Goal: Find specific page/section: Find specific page/section

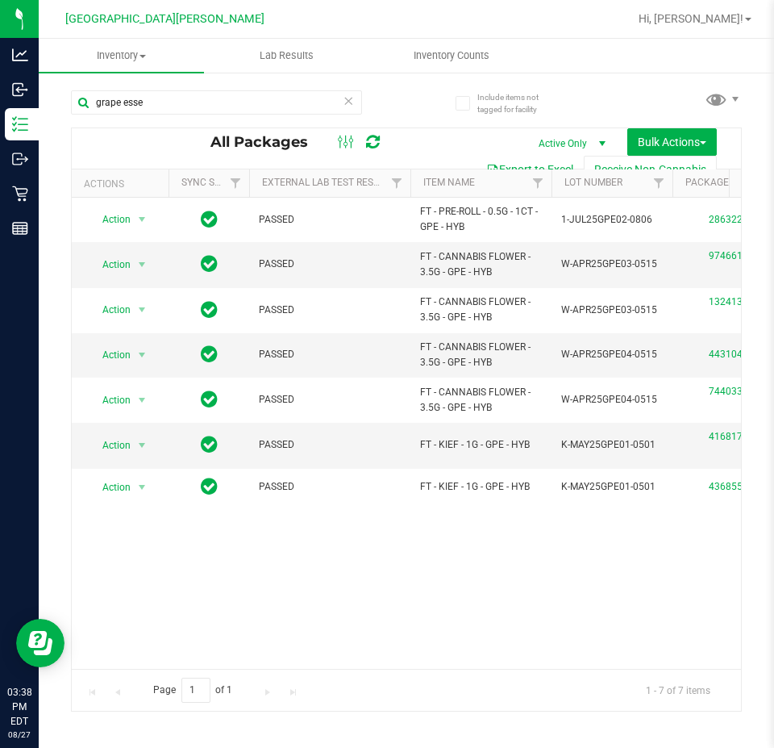
click at [349, 99] on icon at bounding box center [348, 99] width 11 height 19
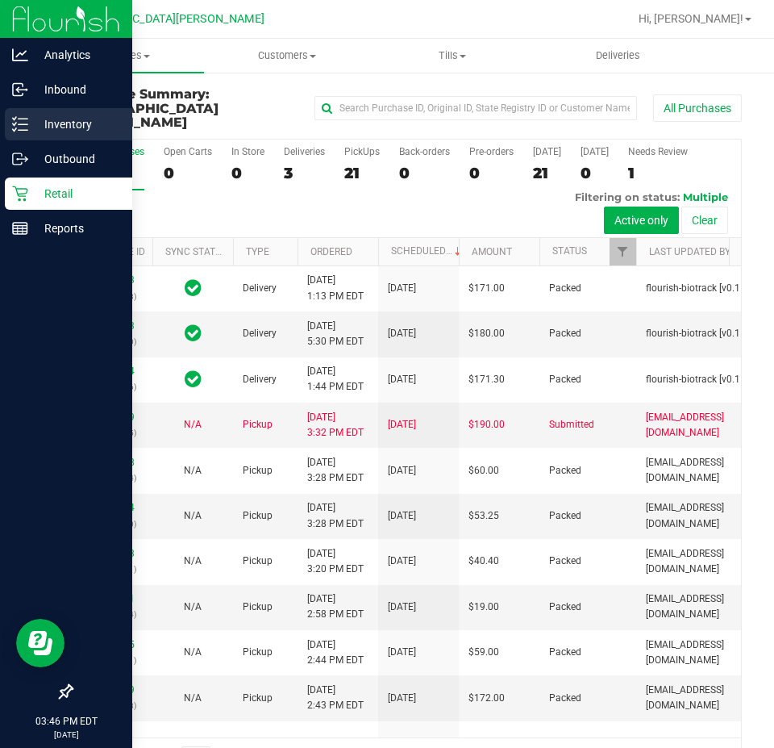
click at [46, 131] on p "Inventory" at bounding box center [76, 124] width 97 height 19
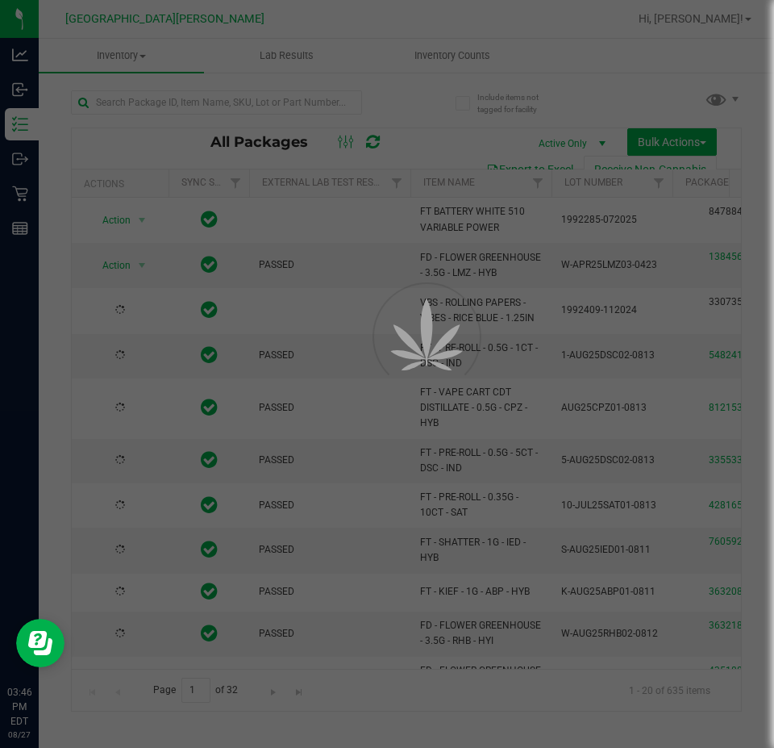
click at [140, 106] on div at bounding box center [387, 374] width 774 height 748
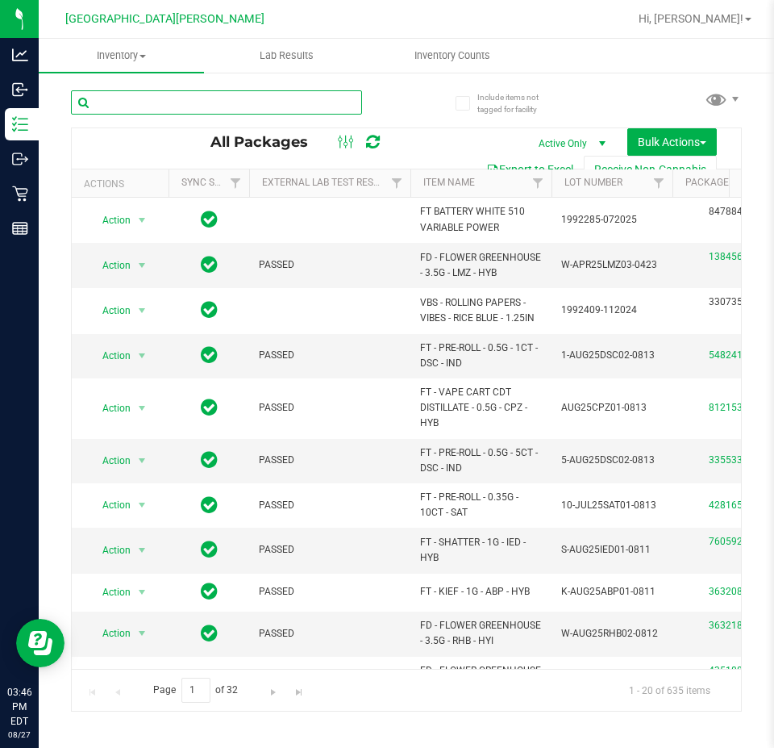
click at [140, 106] on input "text" at bounding box center [216, 102] width 291 height 24
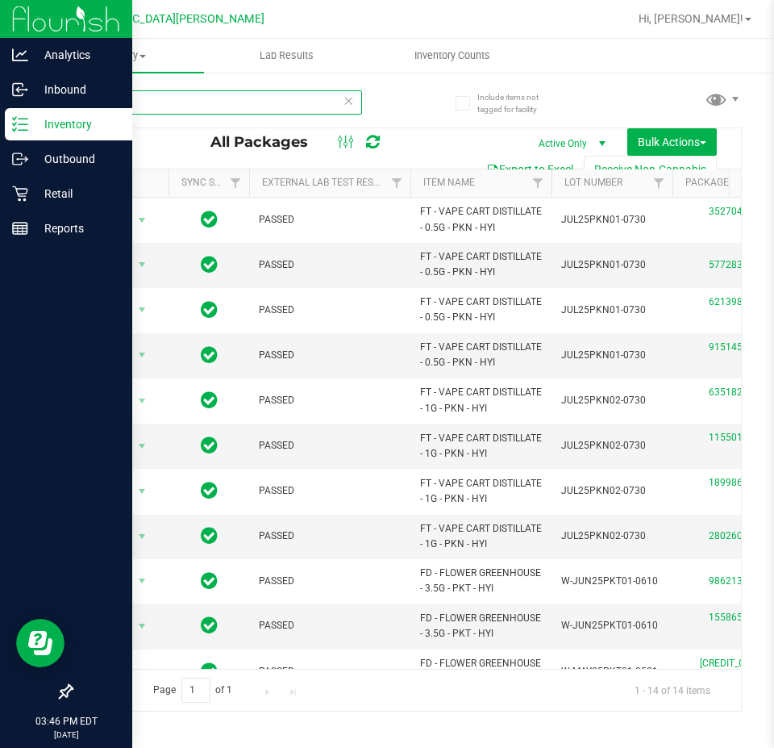
type input "pk"
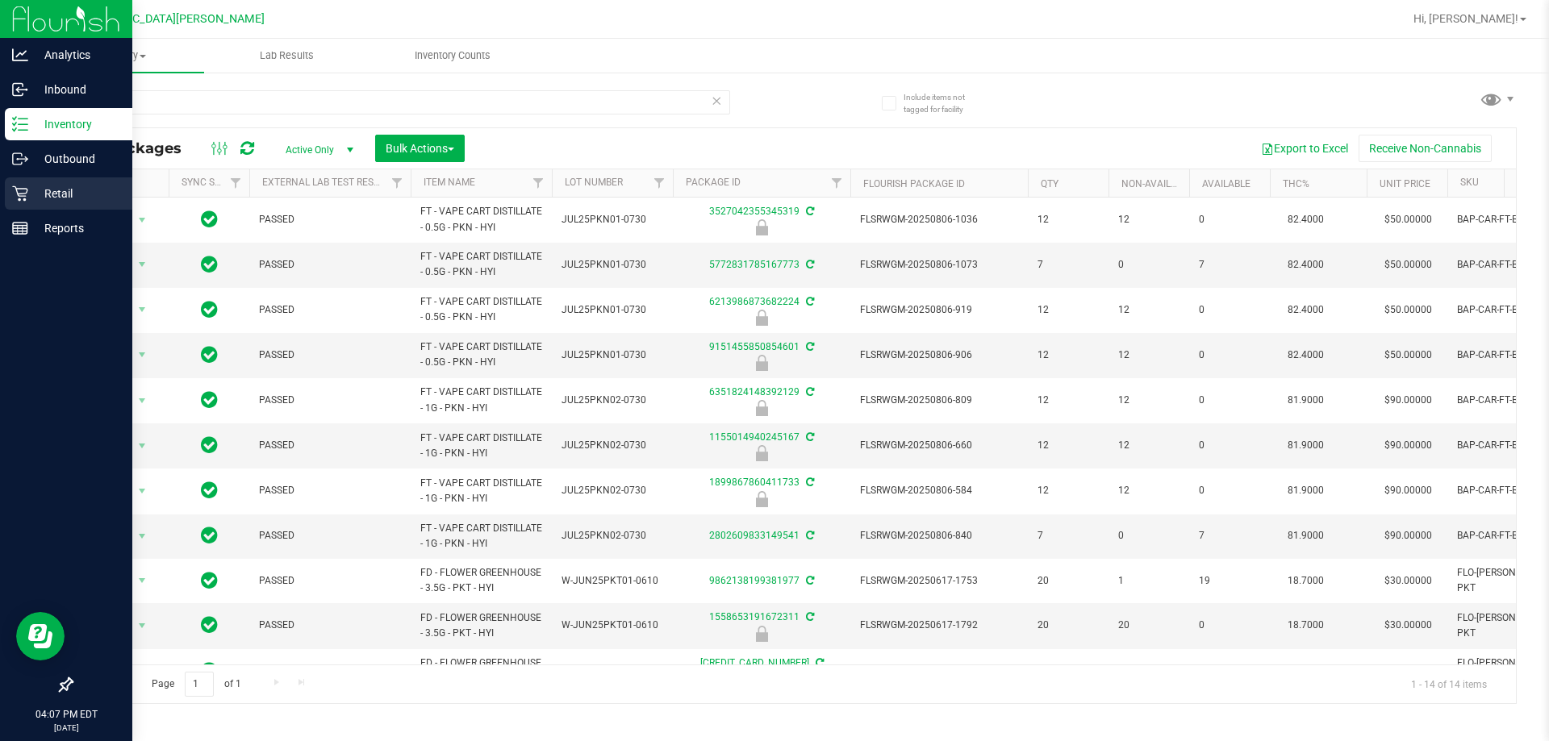
click at [66, 190] on p "Retail" at bounding box center [76, 193] width 97 height 19
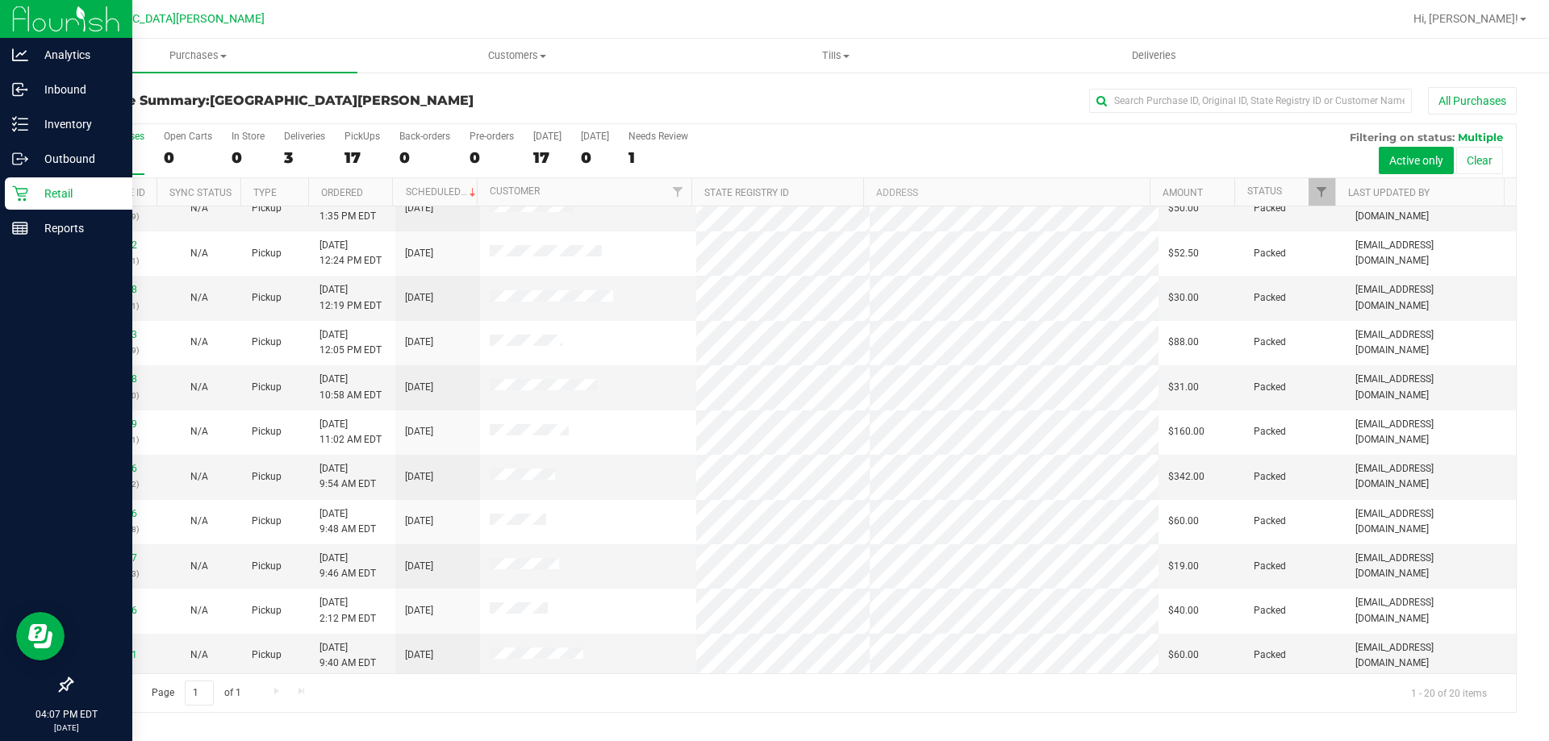
scroll to position [426, 0]
click at [422, 111] on div "Purchase Summary: [GEOGRAPHIC_DATA][PERSON_NAME] All Purchases" at bounding box center [793, 104] width 1445 height 35
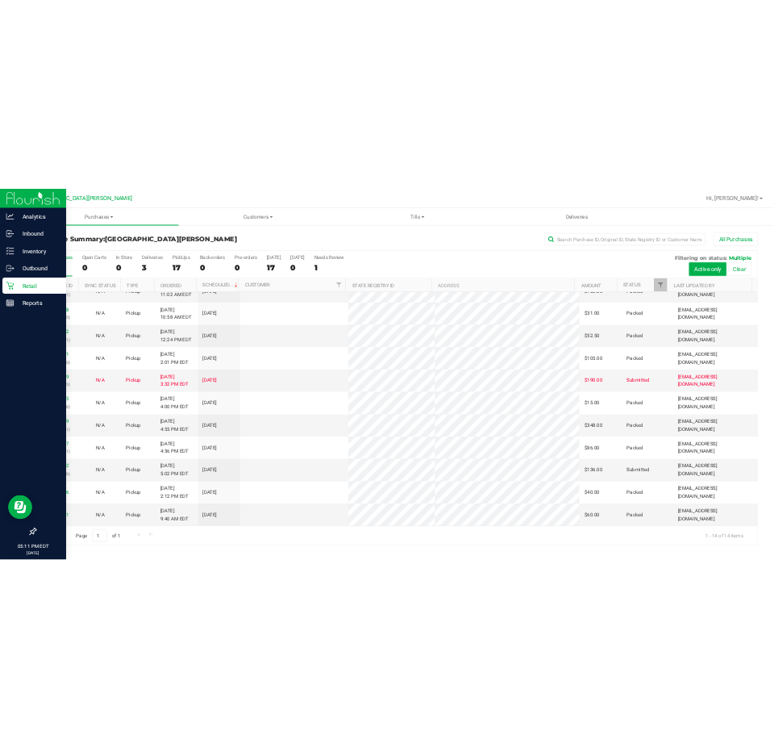
scroll to position [0, 0]
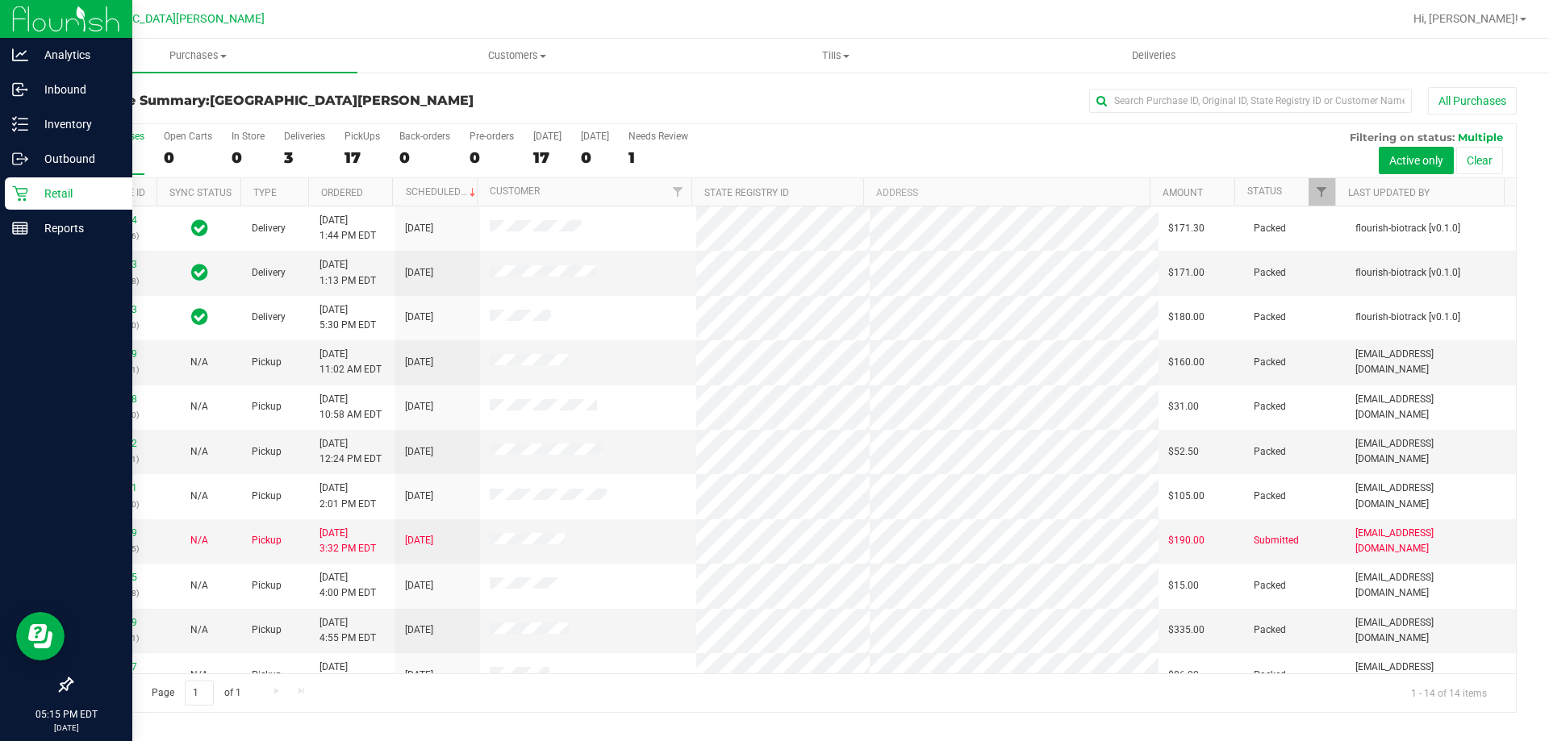
click at [583, 103] on div "All Purchases" at bounding box center [1035, 100] width 964 height 27
